Goal: Transaction & Acquisition: Book appointment/travel/reservation

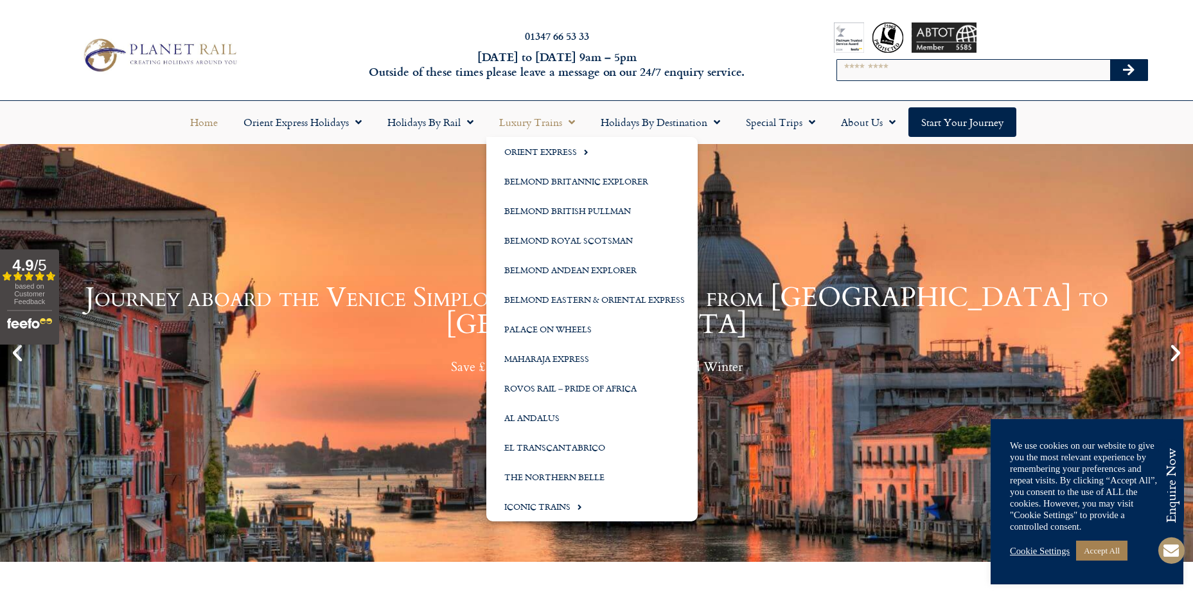
click at [571, 125] on span "Menu" at bounding box center [568, 122] width 13 height 23
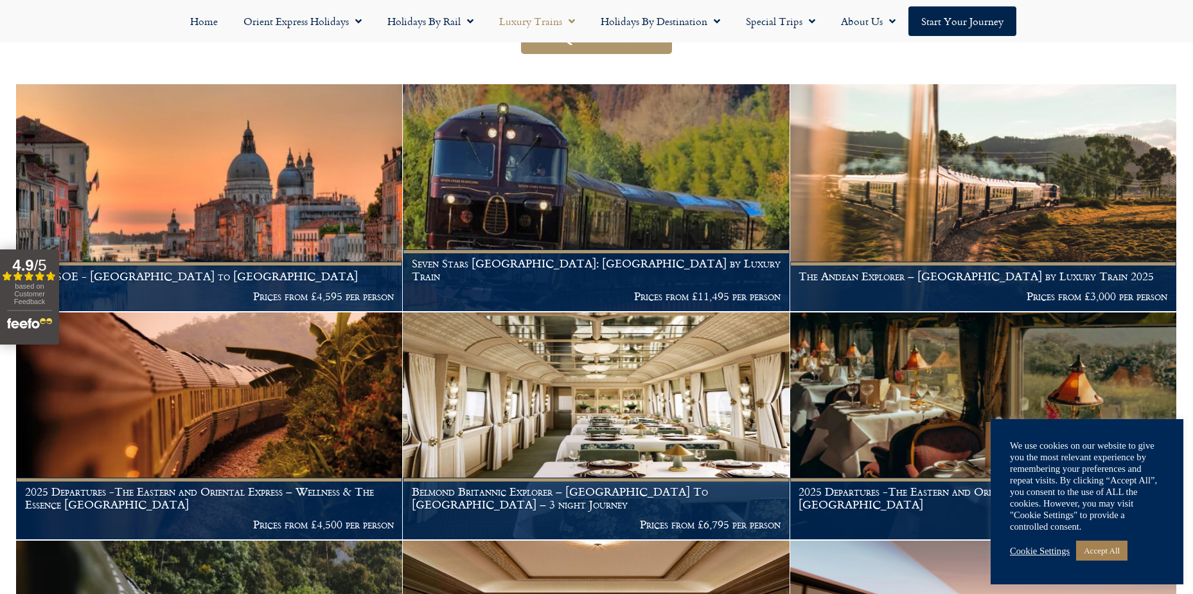
scroll to position [257, 0]
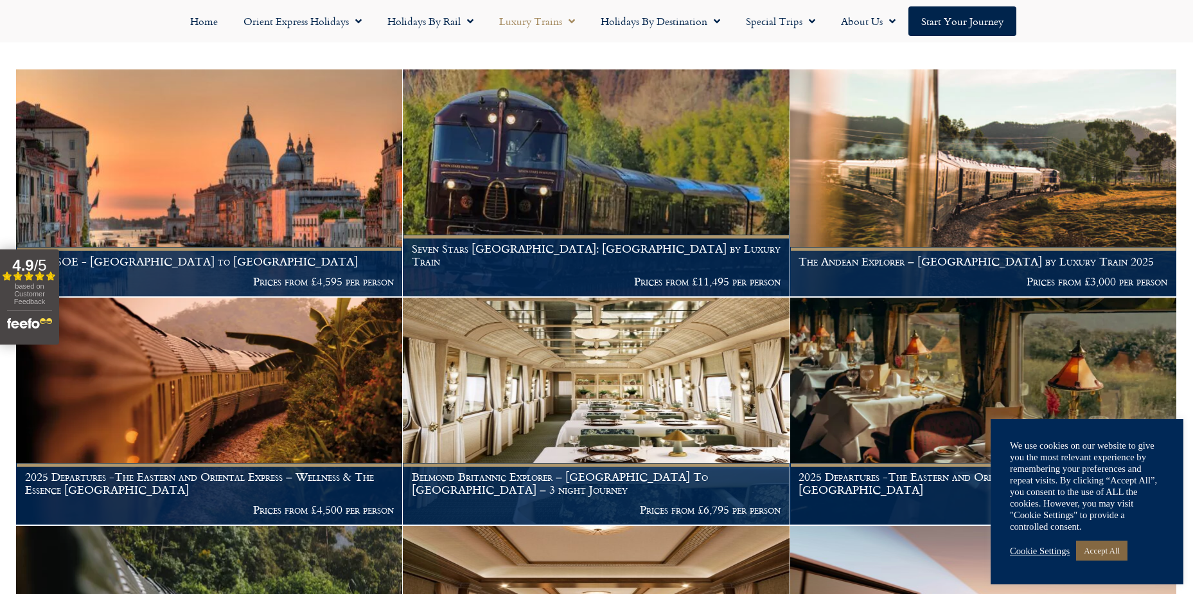
click at [1108, 552] on link "Accept All" at bounding box center [1101, 550] width 51 height 20
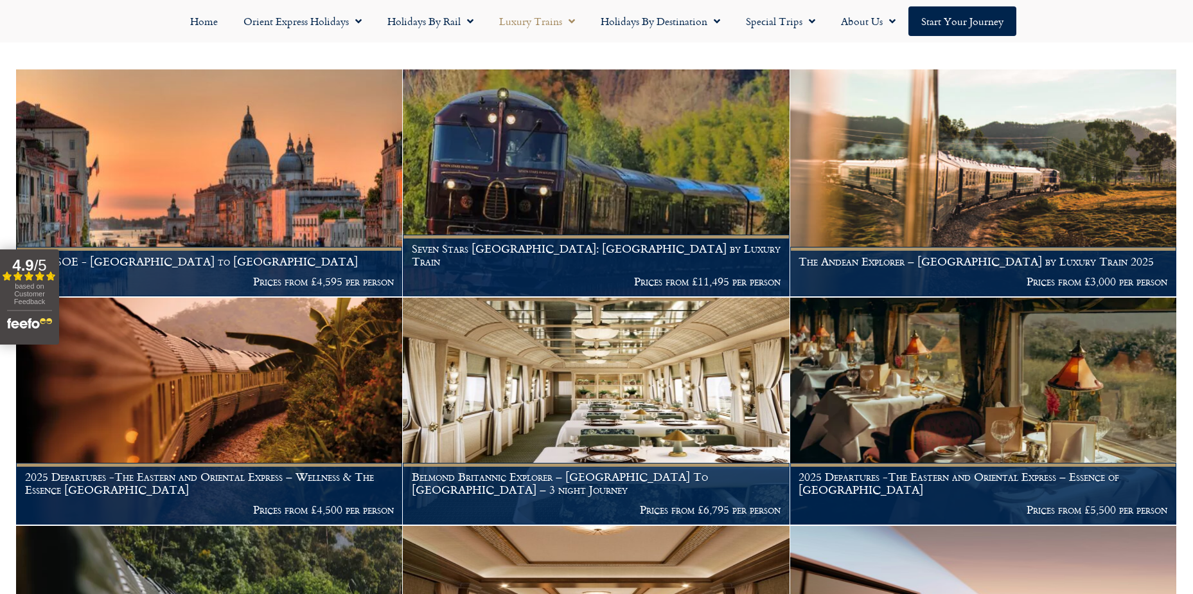
scroll to position [0, 0]
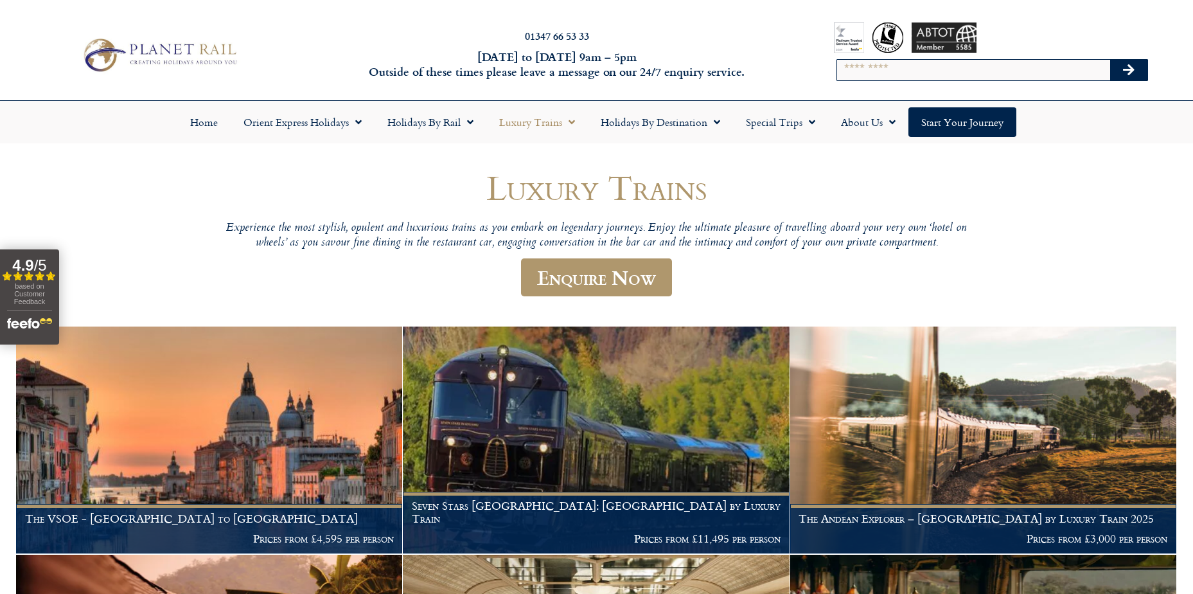
click at [865, 72] on input "Search" at bounding box center [973, 70] width 273 height 21
type input "********"
click at [1110, 60] on button "Search" at bounding box center [1128, 70] width 37 height 21
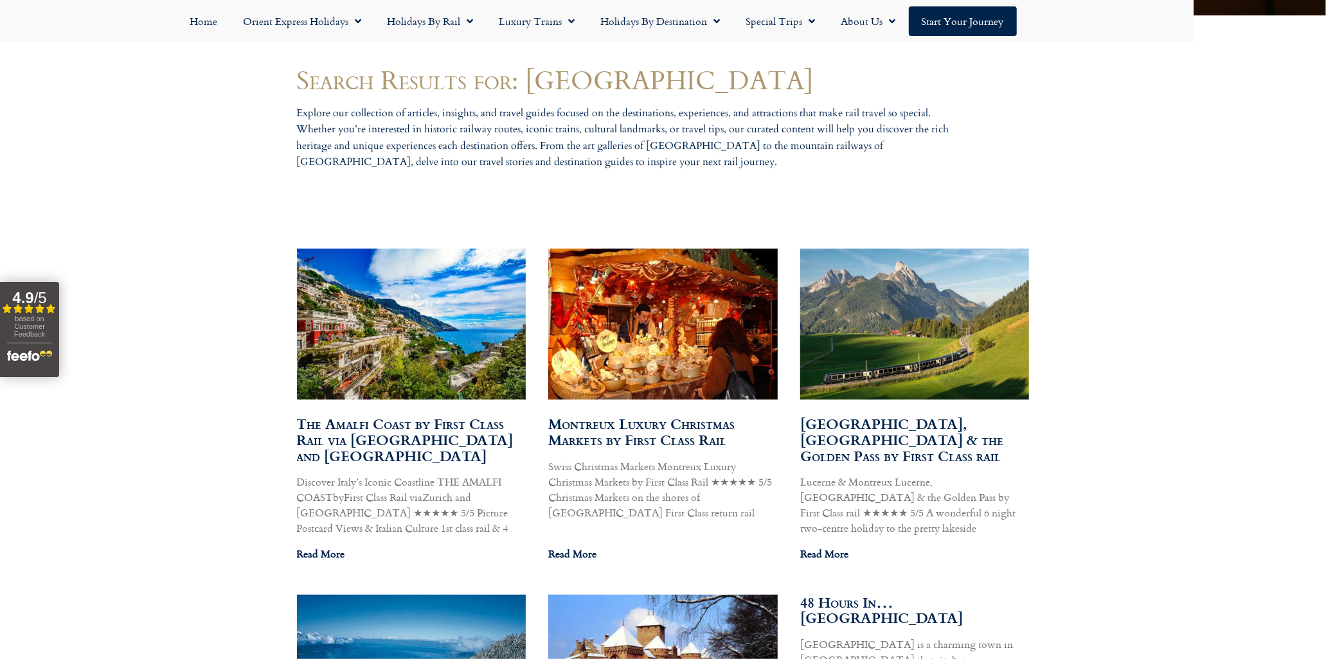
scroll to position [546, 0]
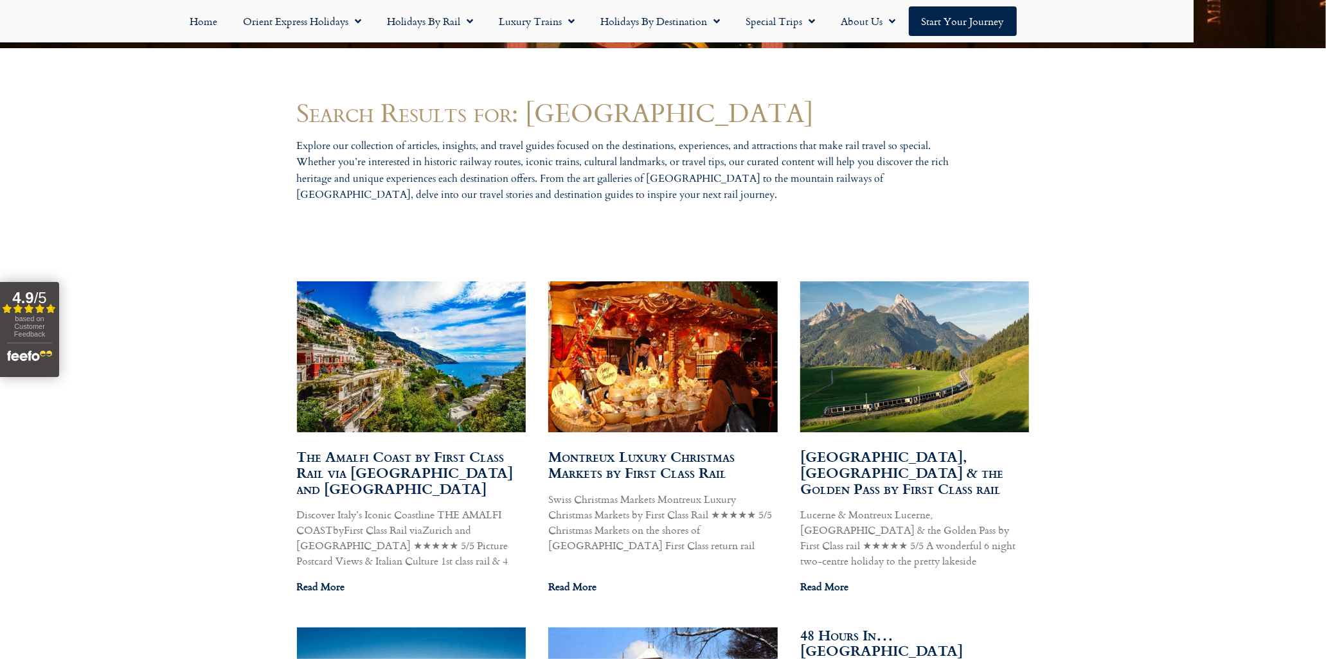
click at [568, 579] on link "Read More" at bounding box center [572, 586] width 48 height 15
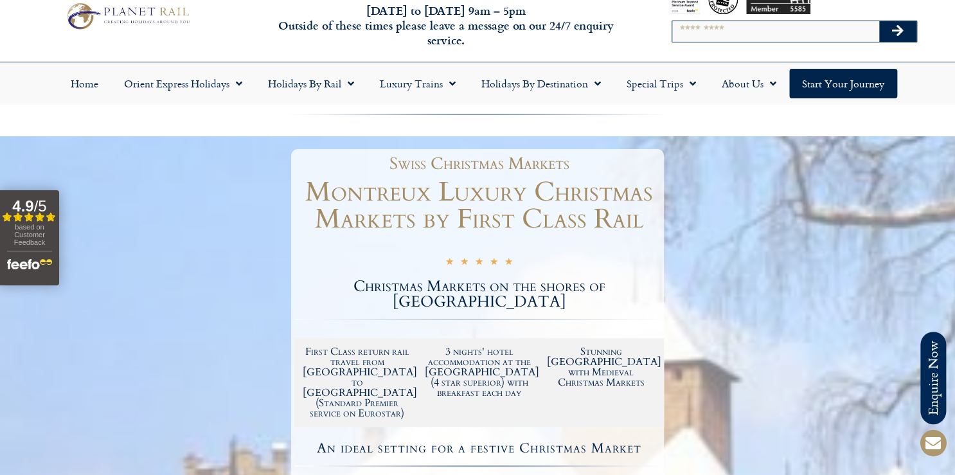
scroll to position [37, 0]
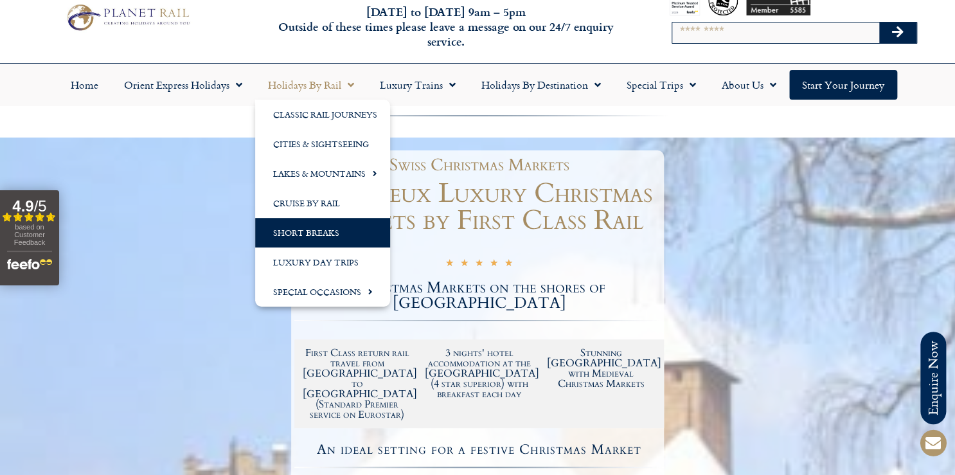
click at [319, 226] on link "Short Breaks" at bounding box center [322, 233] width 135 height 30
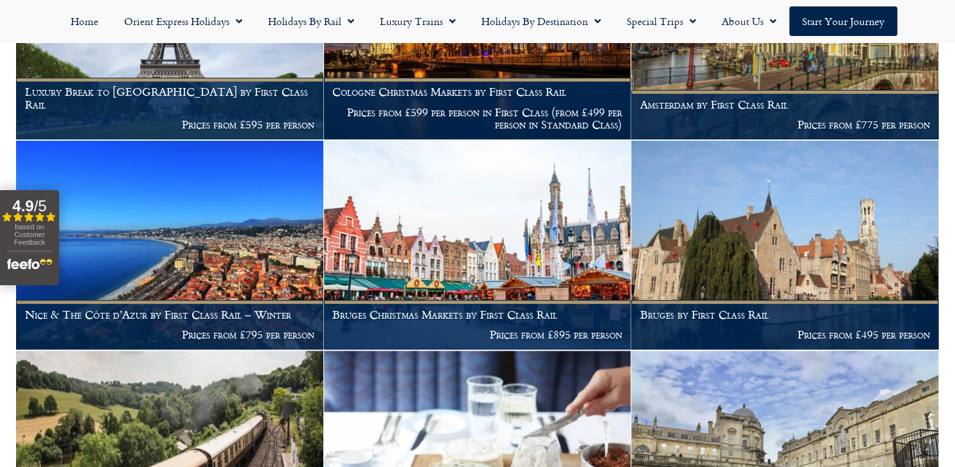
scroll to position [2313, 0]
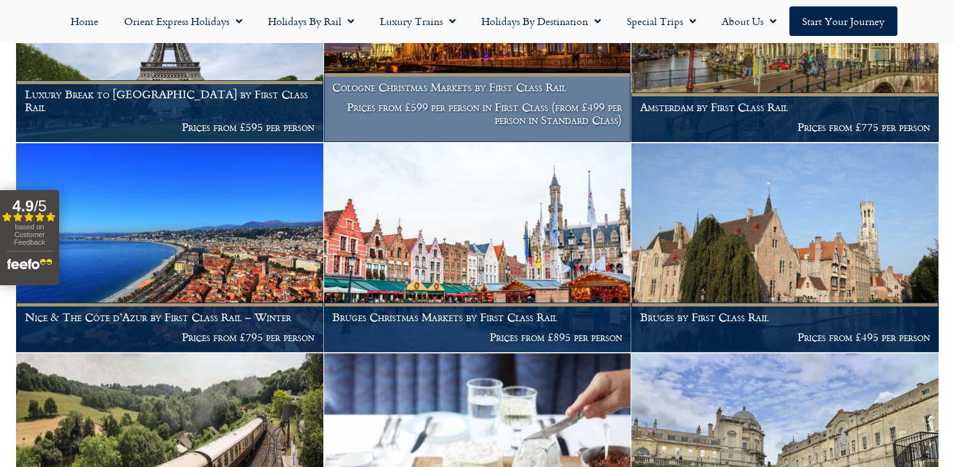
click at [524, 105] on p "Prices from £599 per person in First Class (from £499 per person in Standard Cl…" at bounding box center [477, 113] width 290 height 25
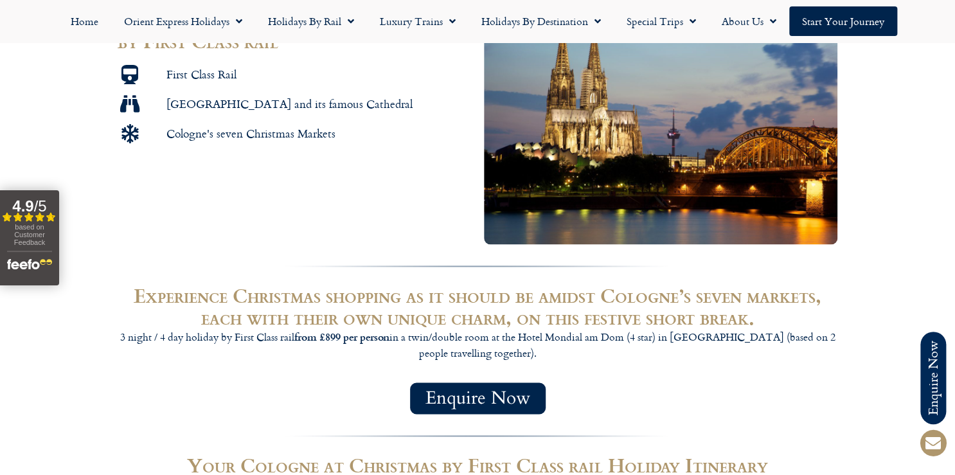
scroll to position [771, 0]
